Goal: Transaction & Acquisition: Book appointment/travel/reservation

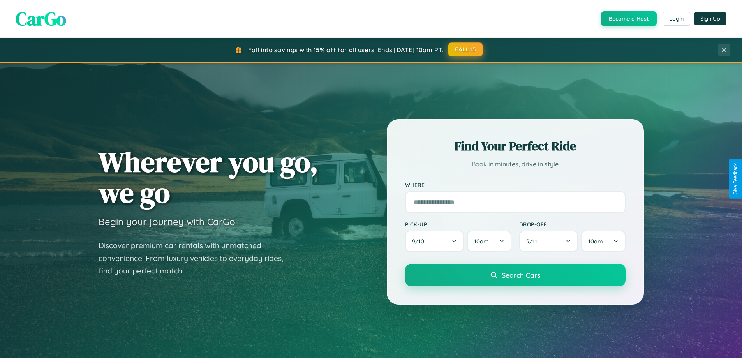
click at [466, 49] on button "FALL15" at bounding box center [465, 49] width 34 height 14
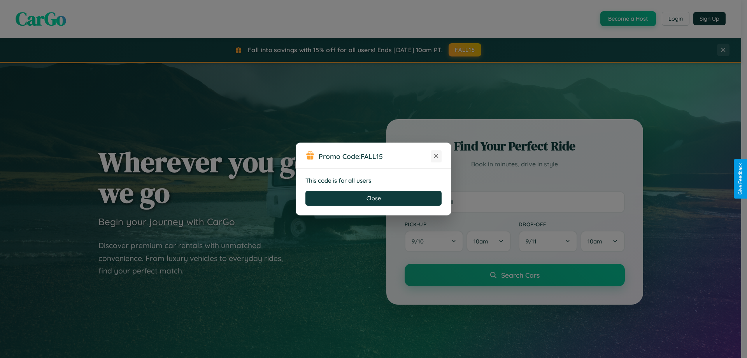
click at [436, 156] on icon at bounding box center [436, 156] width 8 height 8
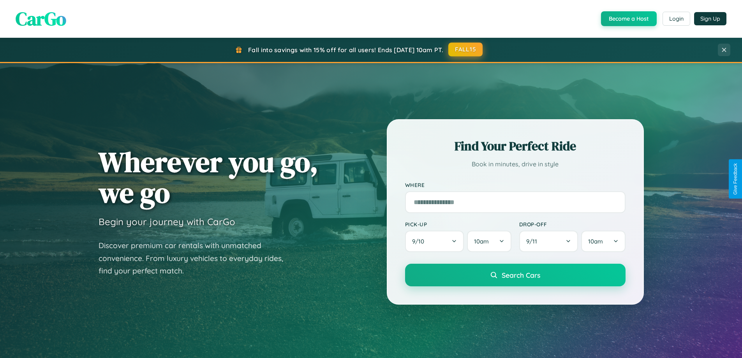
click at [466, 50] on button "FALL15" at bounding box center [465, 49] width 34 height 14
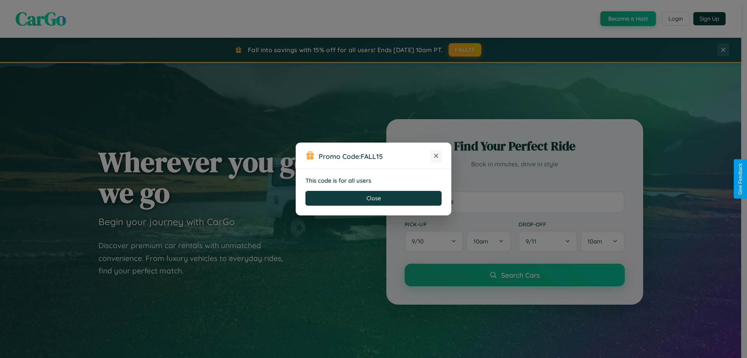
click at [436, 156] on icon at bounding box center [436, 156] width 8 height 8
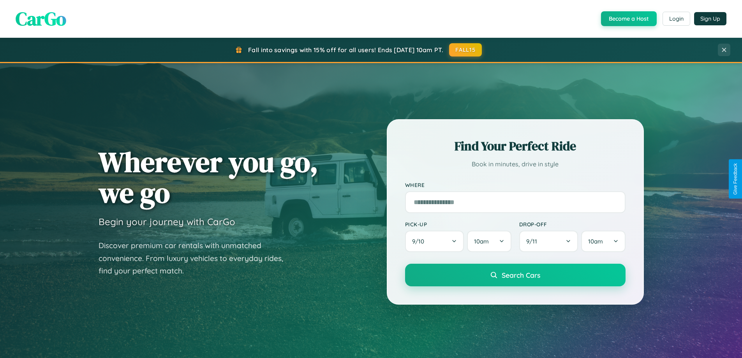
scroll to position [1498, 0]
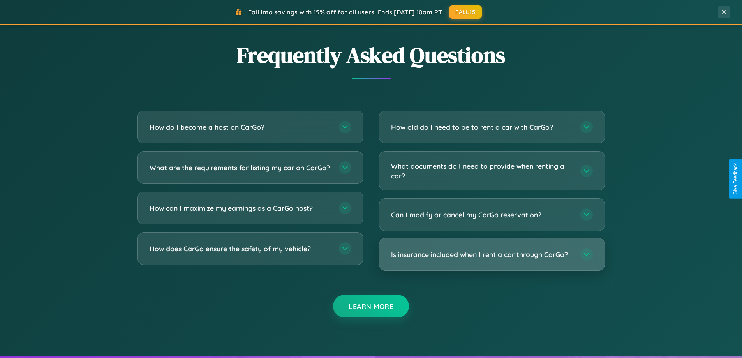
click at [491, 254] on h3 "Is insurance included when I rent a car through CarGo?" at bounding box center [481, 255] width 181 height 10
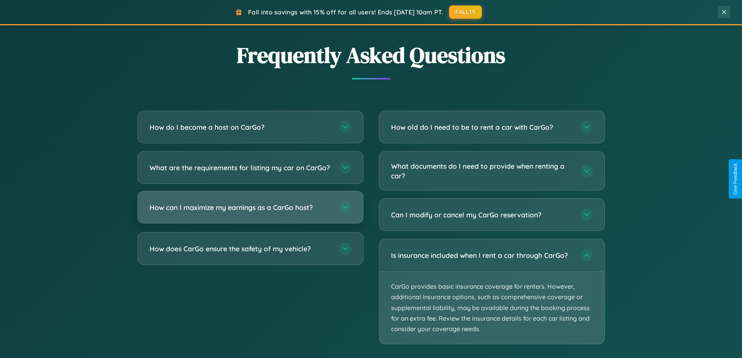
click at [250, 212] on h3 "How can I maximize my earnings as a CarGo host?" at bounding box center [239, 207] width 181 height 10
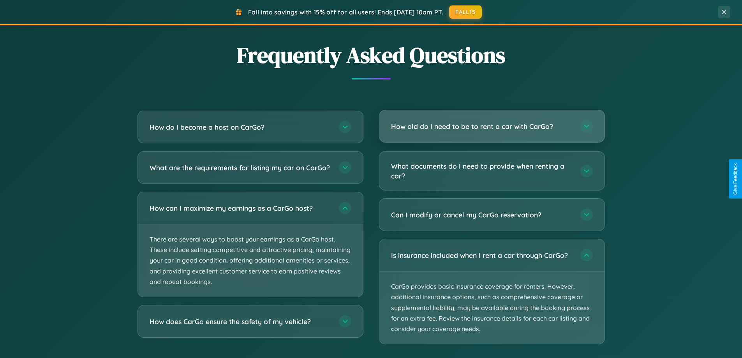
click at [491, 127] on h3 "How old do I need to be to rent a car with CarGo?" at bounding box center [481, 126] width 181 height 10
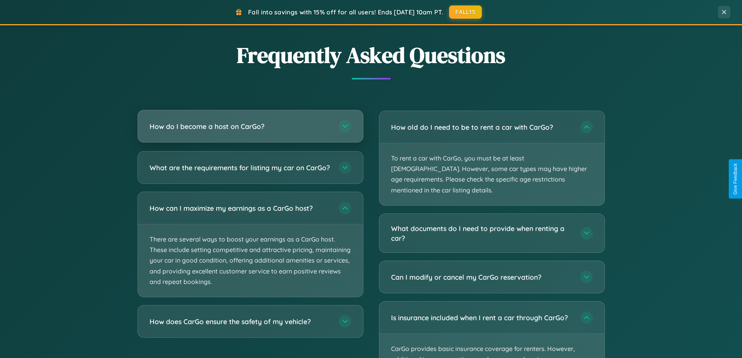
click at [250, 127] on h3 "How do I become a host on CarGo?" at bounding box center [239, 126] width 181 height 10
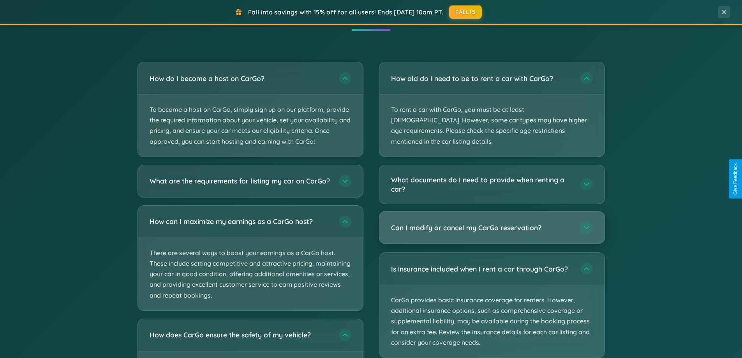
click at [491, 223] on h3 "Can I modify or cancel my CarGo reservation?" at bounding box center [481, 228] width 181 height 10
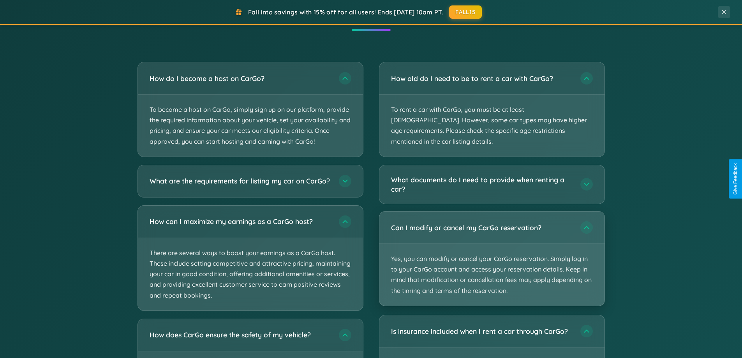
click at [491, 248] on p "Yes, you can modify or cancel your CarGo reservation. Simply log in to your Car…" at bounding box center [491, 275] width 225 height 62
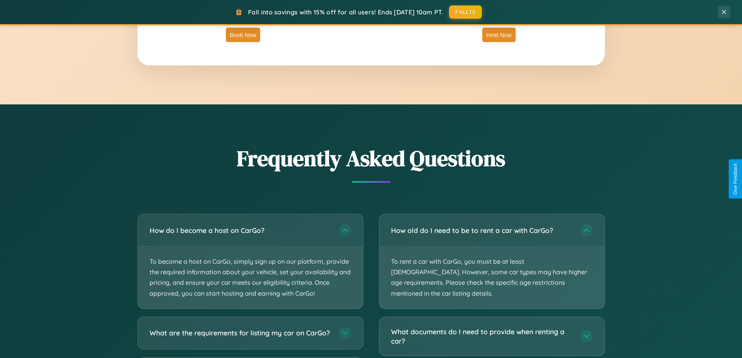
scroll to position [1251, 0]
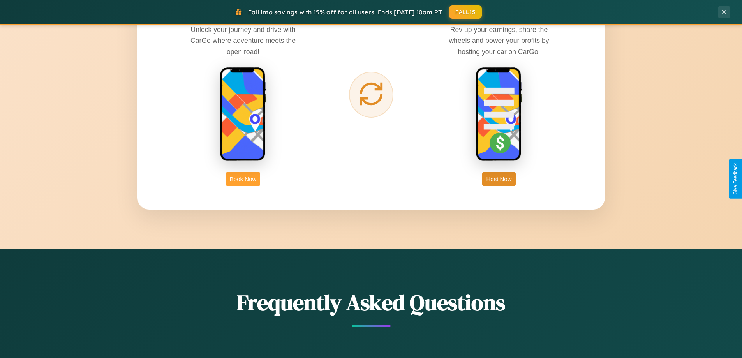
click at [243, 179] on button "Book Now" at bounding box center [243, 179] width 34 height 14
